Goal: Check status: Check status

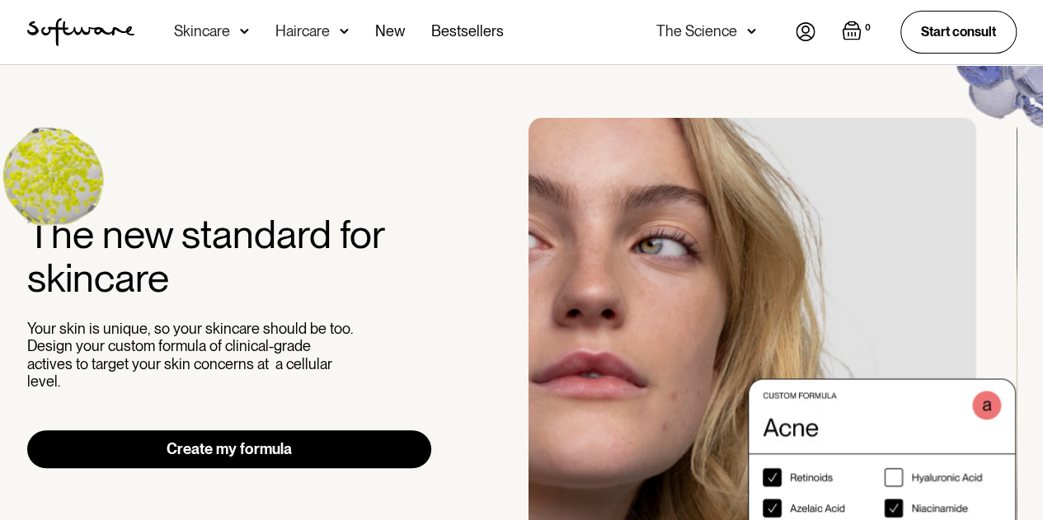
click at [801, 32] on img at bounding box center [806, 31] width 20 height 19
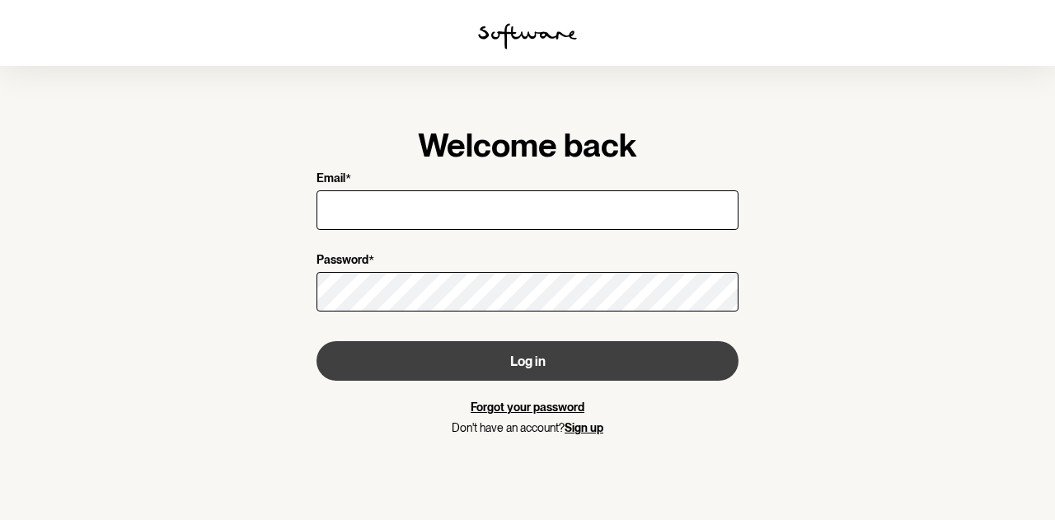
type input "[EMAIL_ADDRESS][DOMAIN_NAME]"
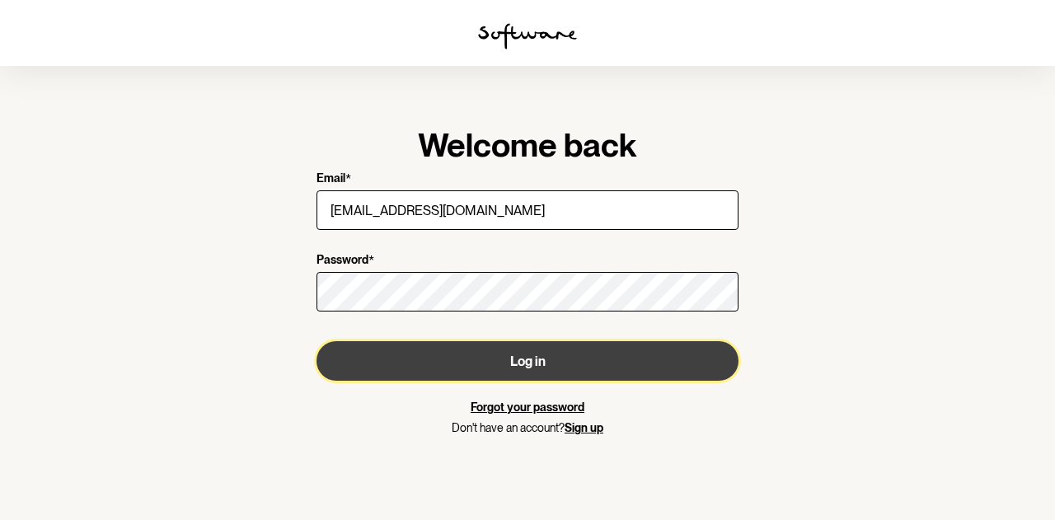
click at [526, 357] on button "Log in" at bounding box center [528, 361] width 422 height 40
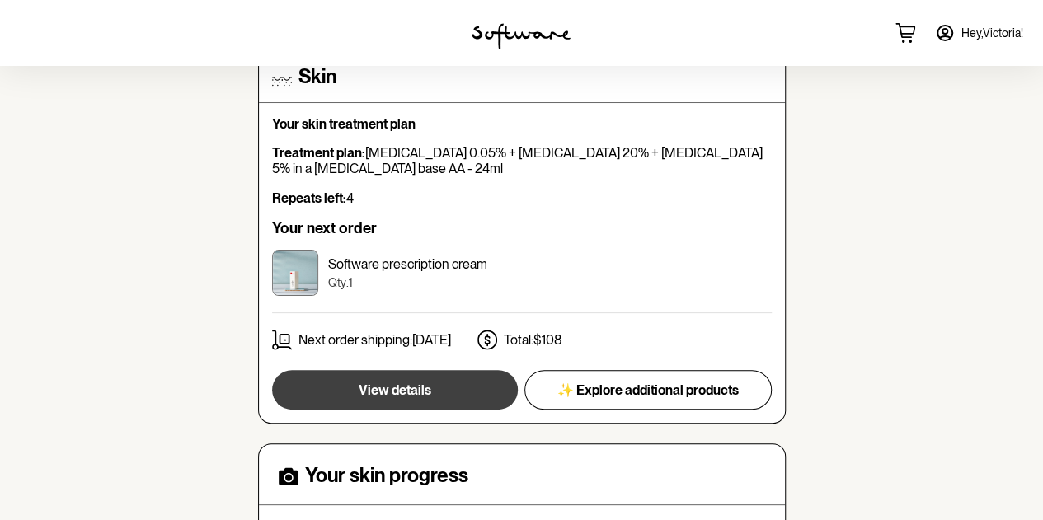
scroll to position [165, 0]
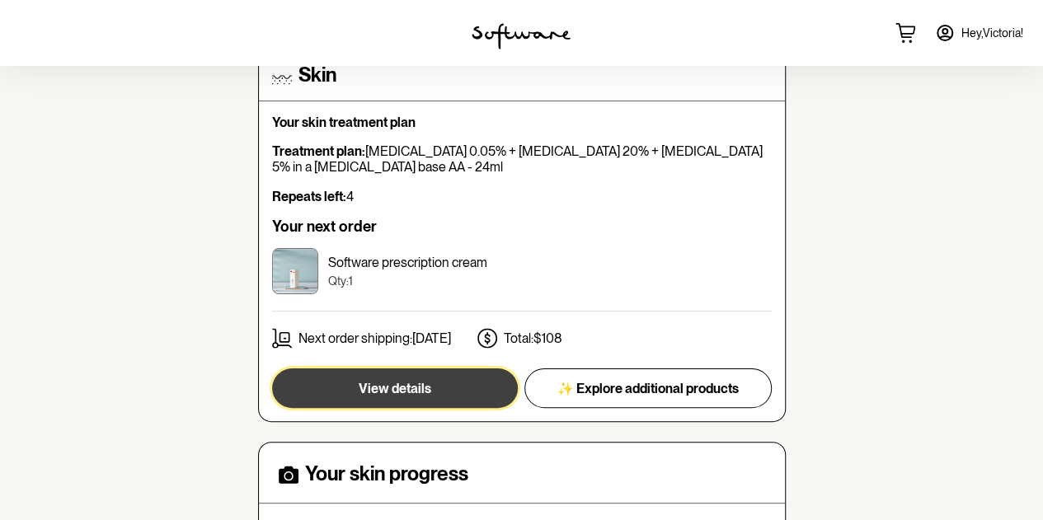
click at [415, 381] on span "View details" at bounding box center [395, 389] width 73 height 16
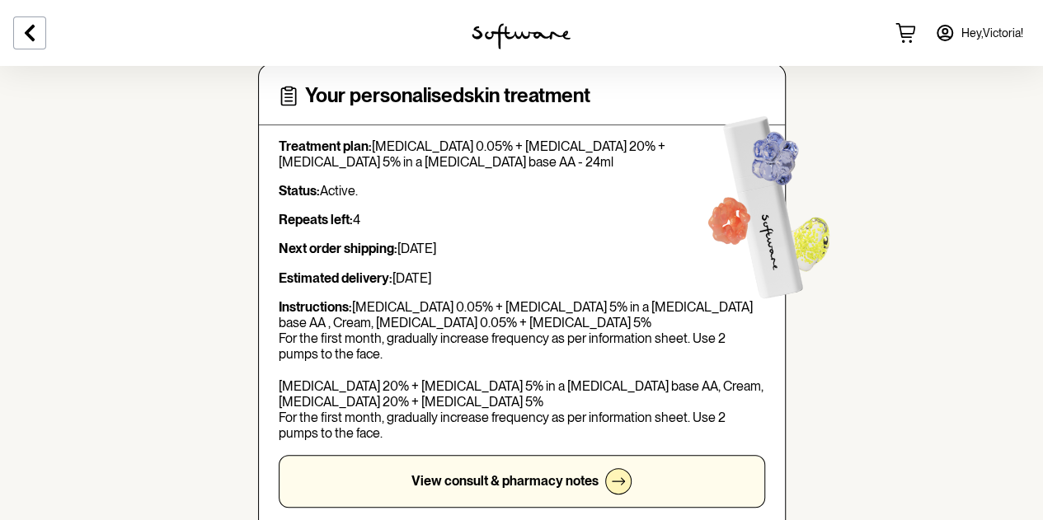
scroll to position [165, 0]
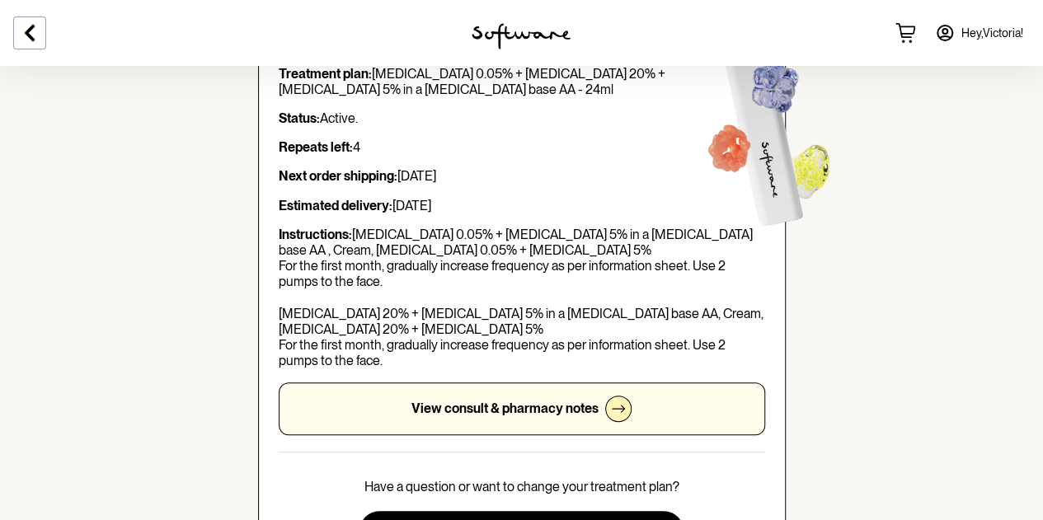
click at [485, 401] on p "View consult & pharmacy notes" at bounding box center [504, 409] width 187 height 16
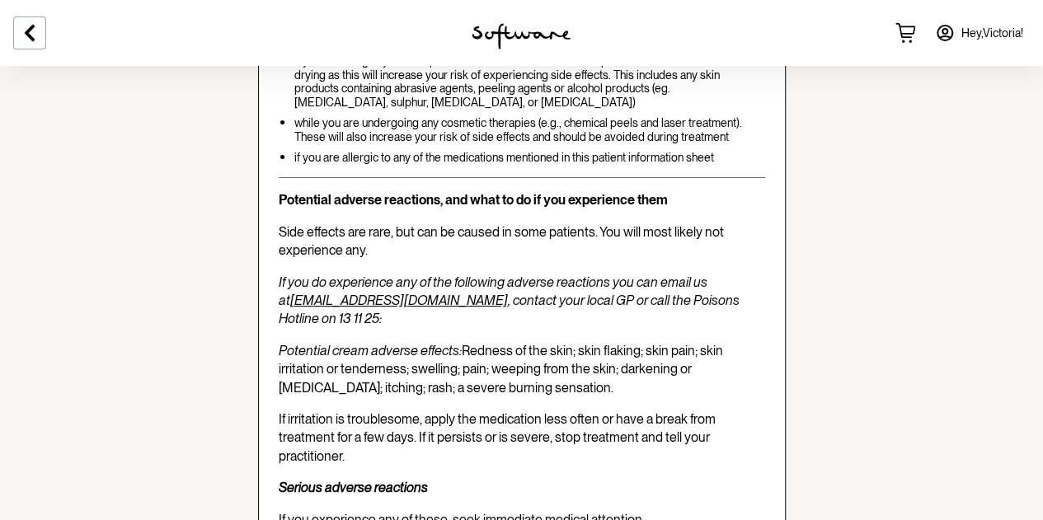
scroll to position [4341, 0]
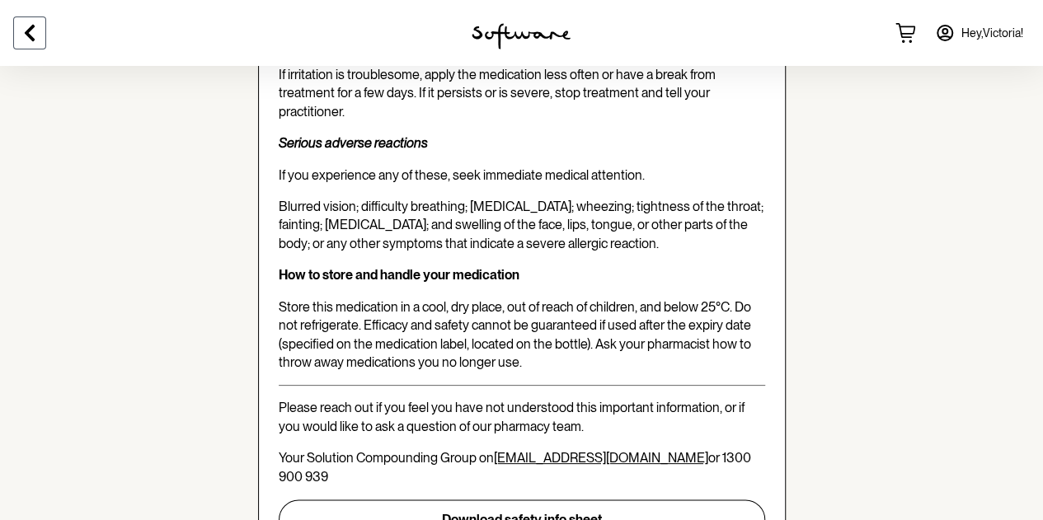
click at [20, 30] on icon at bounding box center [30, 33] width 20 height 20
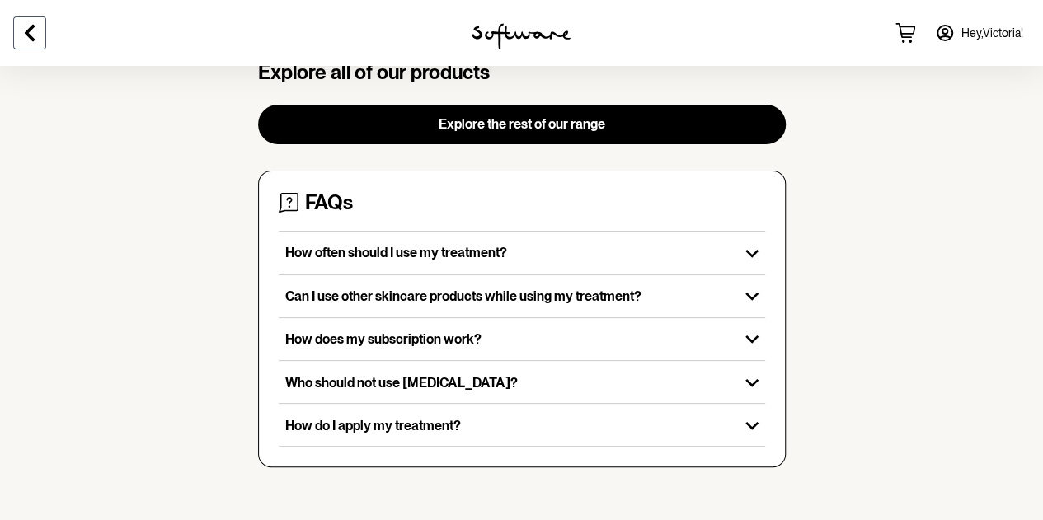
scroll to position [165, 0]
